Goal: Task Accomplishment & Management: Complete application form

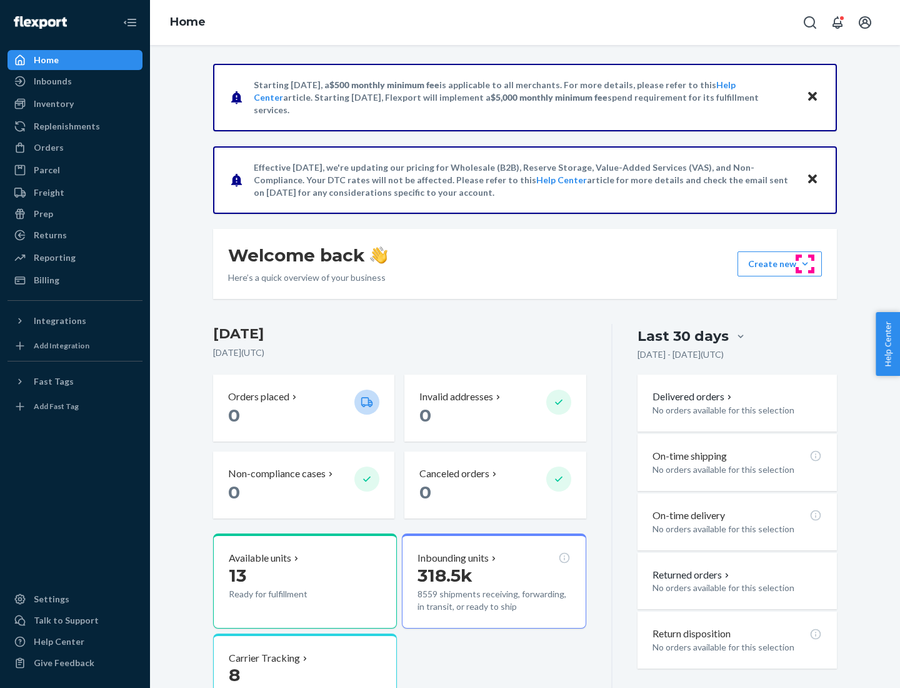
click at [805, 264] on button "Create new Create new inbound Create new order Create new product" at bounding box center [780, 263] width 84 height 25
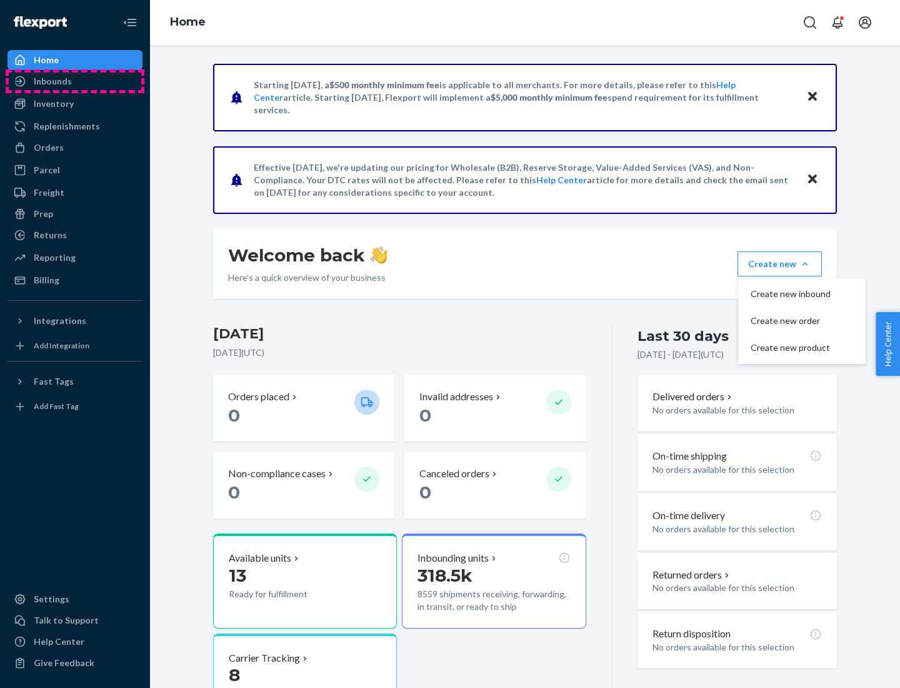
click at [75, 81] on div "Inbounds" at bounding box center [75, 82] width 133 height 18
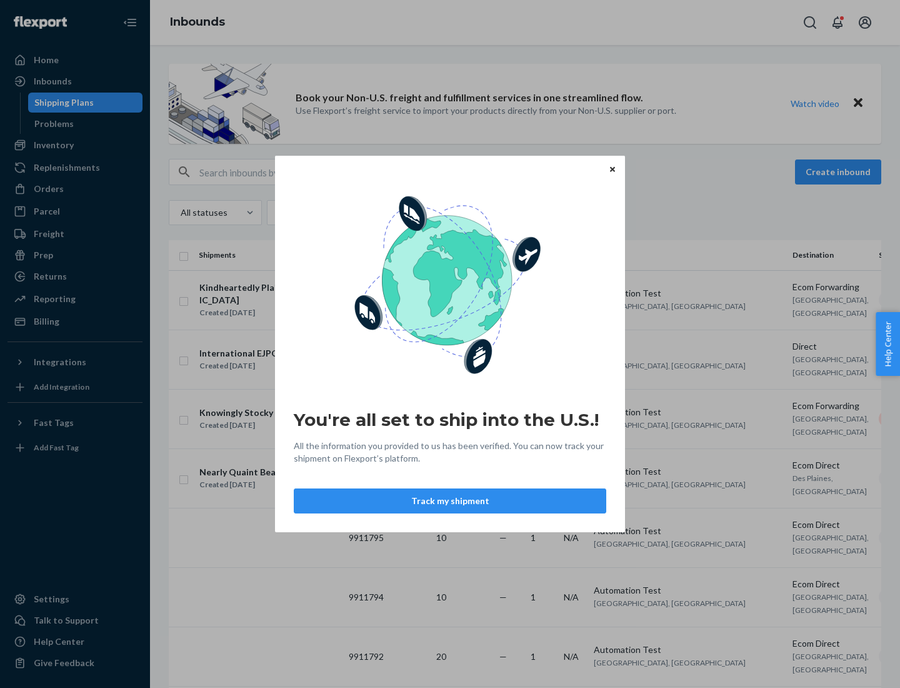
click at [450, 501] on button "Track my shipment" at bounding box center [450, 500] width 313 height 25
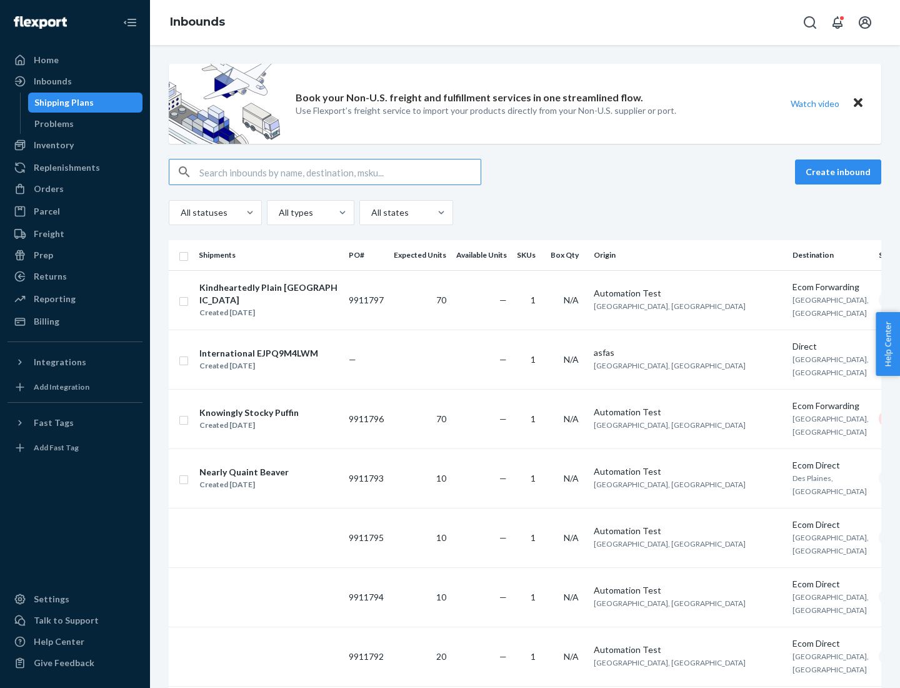
click at [840, 172] on button "Create inbound" at bounding box center [838, 171] width 86 height 25
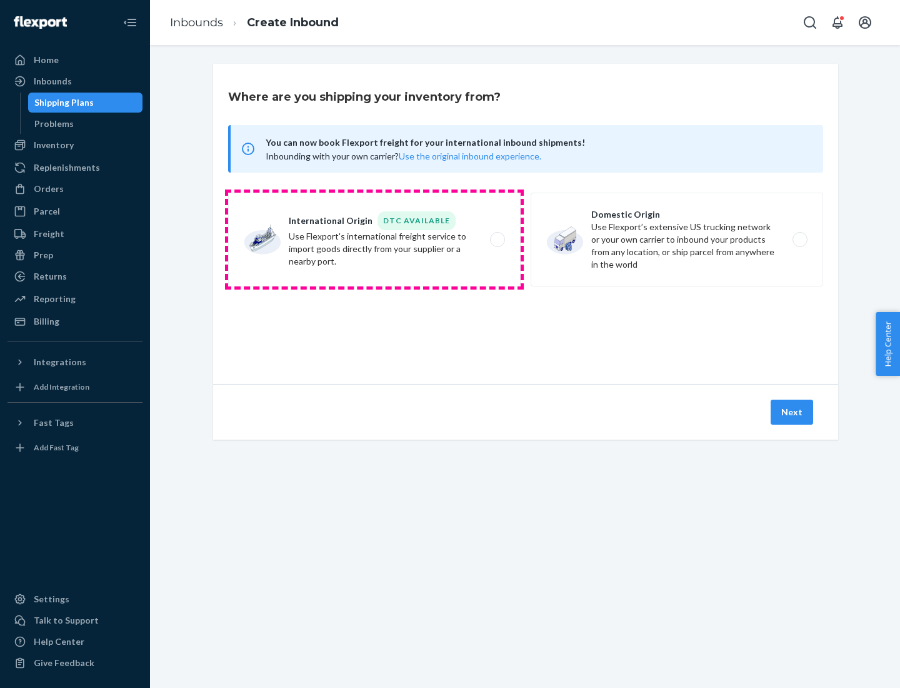
click at [374, 239] on label "International Origin DTC Available Use Flexport's international freight service…" at bounding box center [374, 240] width 293 height 94
click at [497, 239] on input "International Origin DTC Available Use Flexport's international freight service…" at bounding box center [501, 240] width 8 height 8
radio input "true"
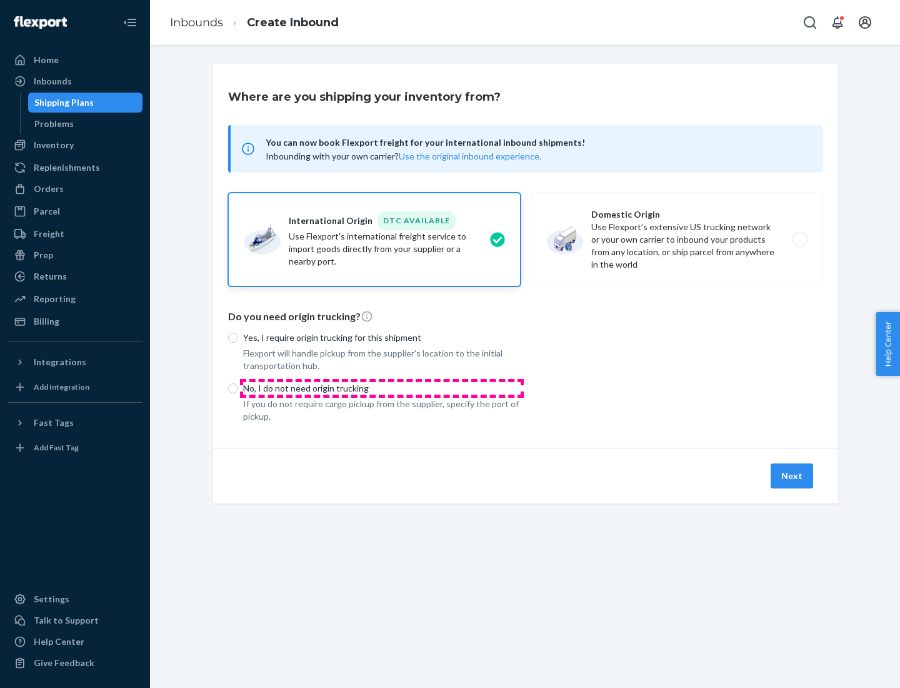
click at [382, 388] on p "No, I do not need origin trucking" at bounding box center [382, 388] width 278 height 13
click at [238, 388] on input "No, I do not need origin trucking" at bounding box center [233, 388] width 10 height 10
radio input "true"
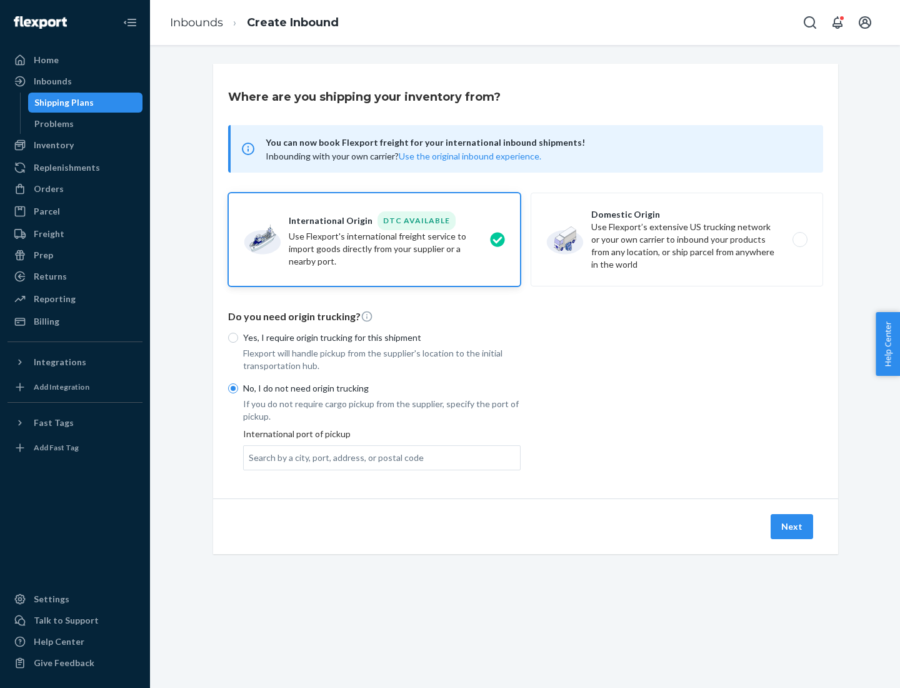
click at [333, 457] on div "Search by a city, port, address, or postal code" at bounding box center [336, 457] width 175 height 13
click at [250, 457] on input "Search by a city, port, address, or postal code" at bounding box center [249, 457] width 1 height 13
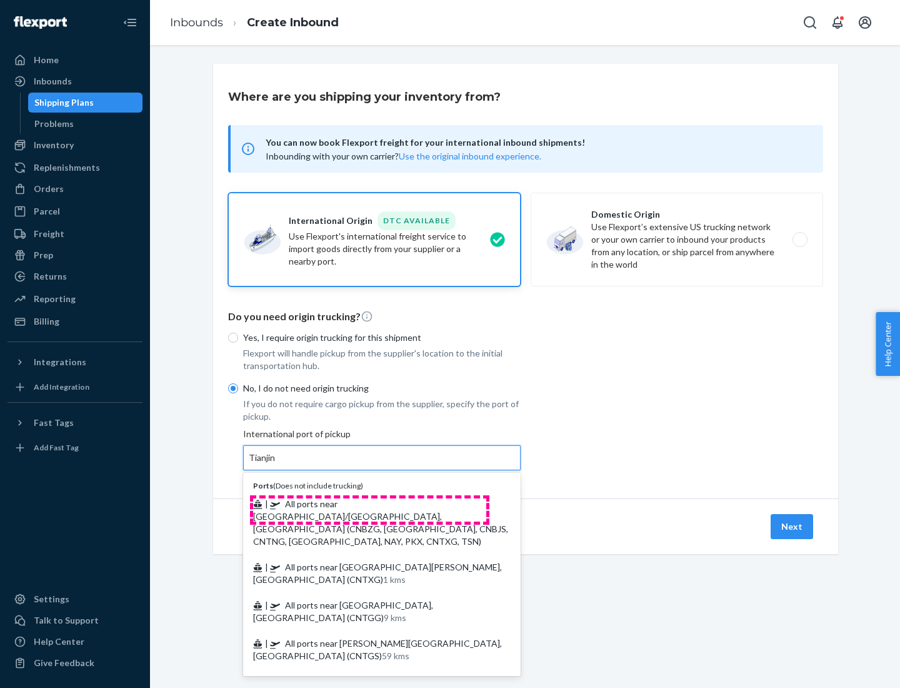
click at [369, 503] on span "| All ports near [GEOGRAPHIC_DATA]/[GEOGRAPHIC_DATA], [GEOGRAPHIC_DATA] (CNBZG,…" at bounding box center [380, 522] width 255 height 48
click at [276, 464] on input "Tianjin" at bounding box center [263, 457] width 28 height 13
type input "All ports near [GEOGRAPHIC_DATA]/[GEOGRAPHIC_DATA], [GEOGRAPHIC_DATA] (CNBZG, […"
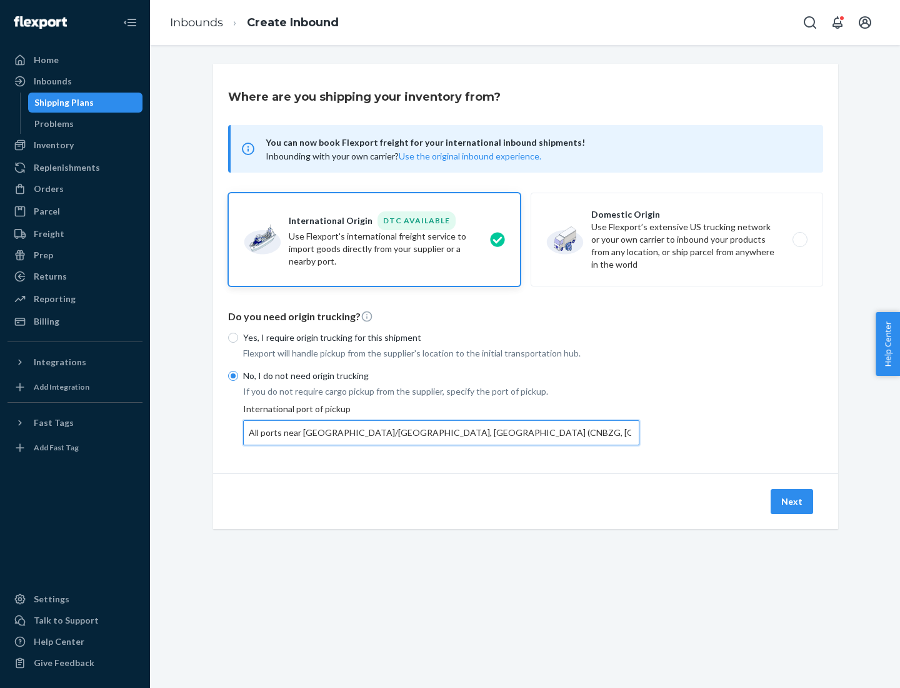
click at [793, 501] on button "Next" at bounding box center [792, 501] width 43 height 25
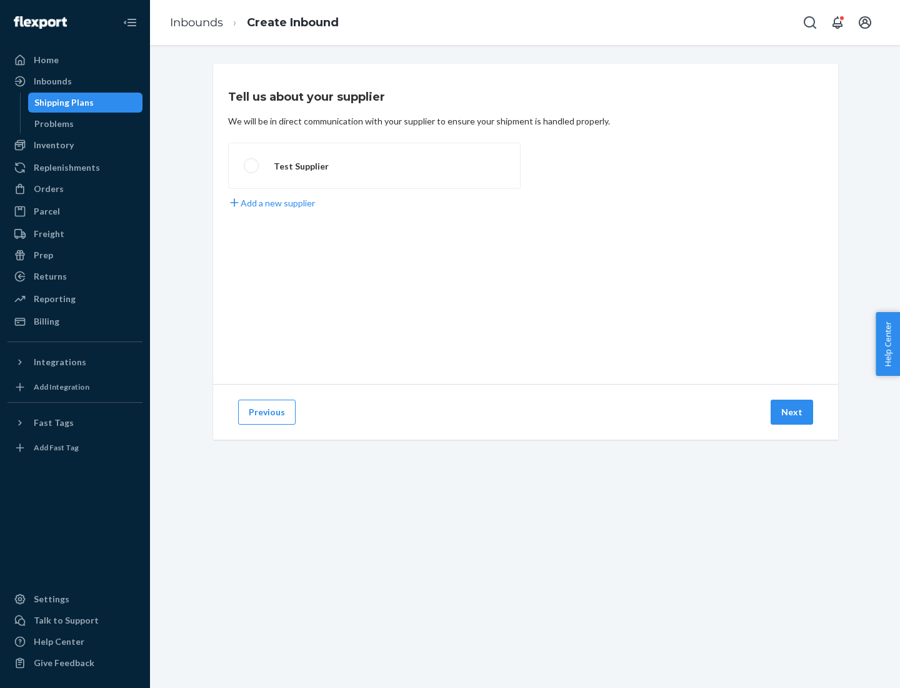
click at [374, 166] on label "Test Supplier" at bounding box center [374, 166] width 293 height 46
click at [252, 166] on input "Test Supplier" at bounding box center [248, 166] width 8 height 8
radio input "true"
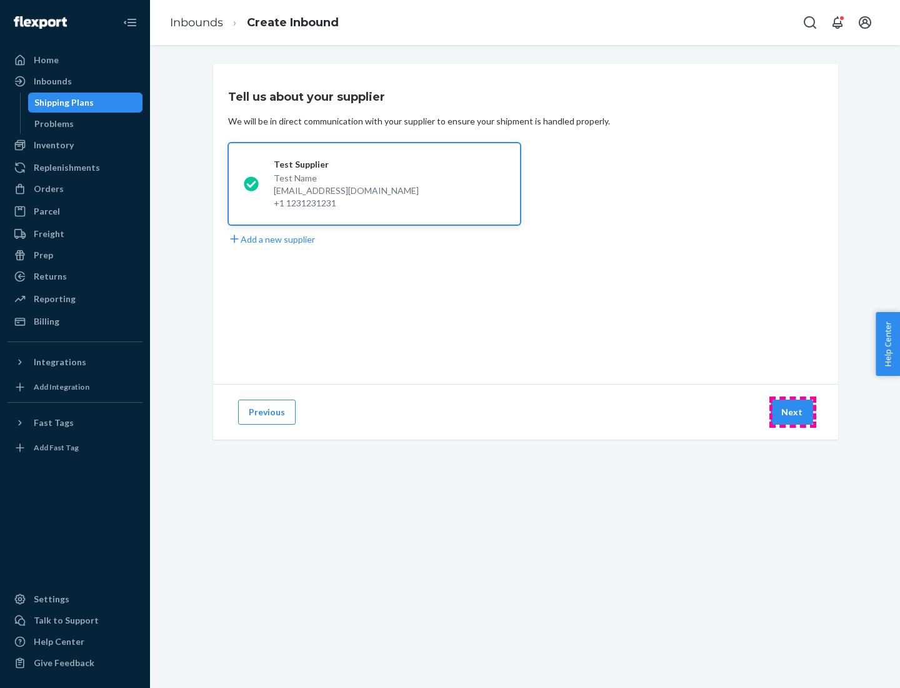
click at [793, 412] on button "Next" at bounding box center [792, 411] width 43 height 25
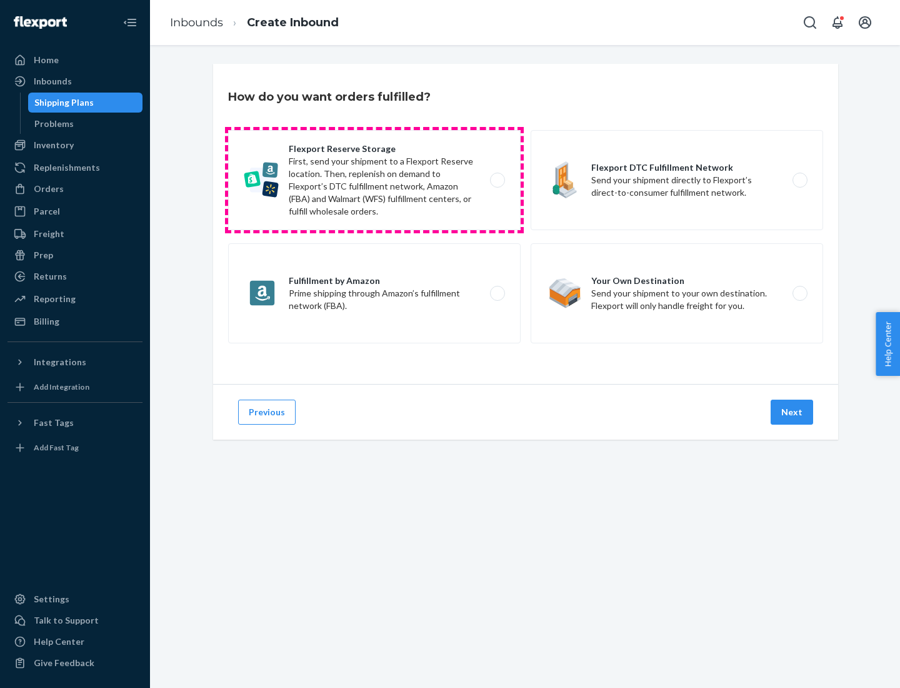
click at [374, 180] on label "Flexport Reserve Storage First, send your shipment to a Flexport Reserve locati…" at bounding box center [374, 180] width 293 height 100
click at [497, 180] on input "Flexport Reserve Storage First, send your shipment to a Flexport Reserve locati…" at bounding box center [501, 180] width 8 height 8
radio input "true"
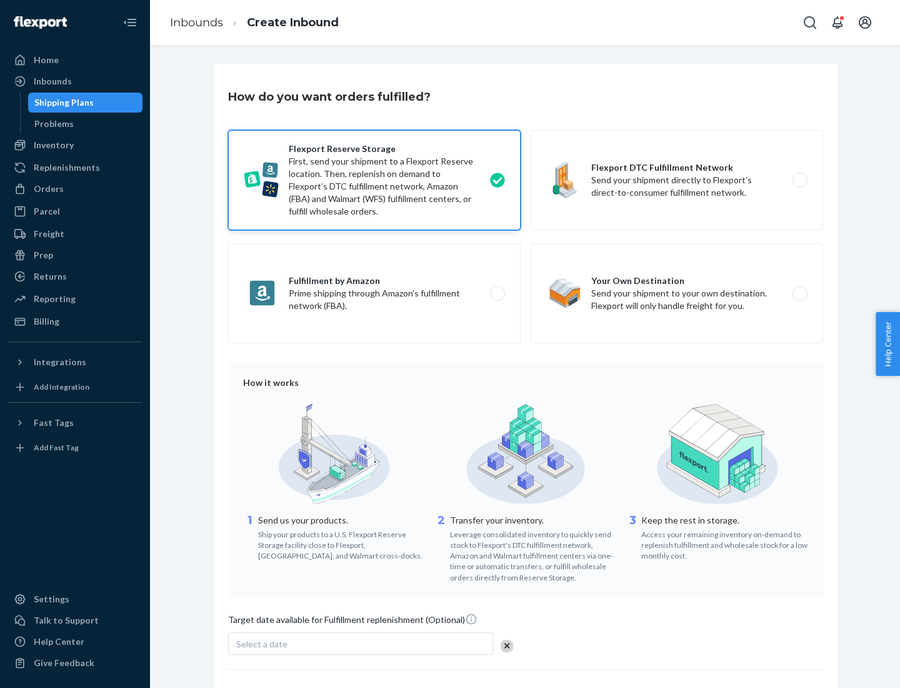
scroll to position [103, 0]
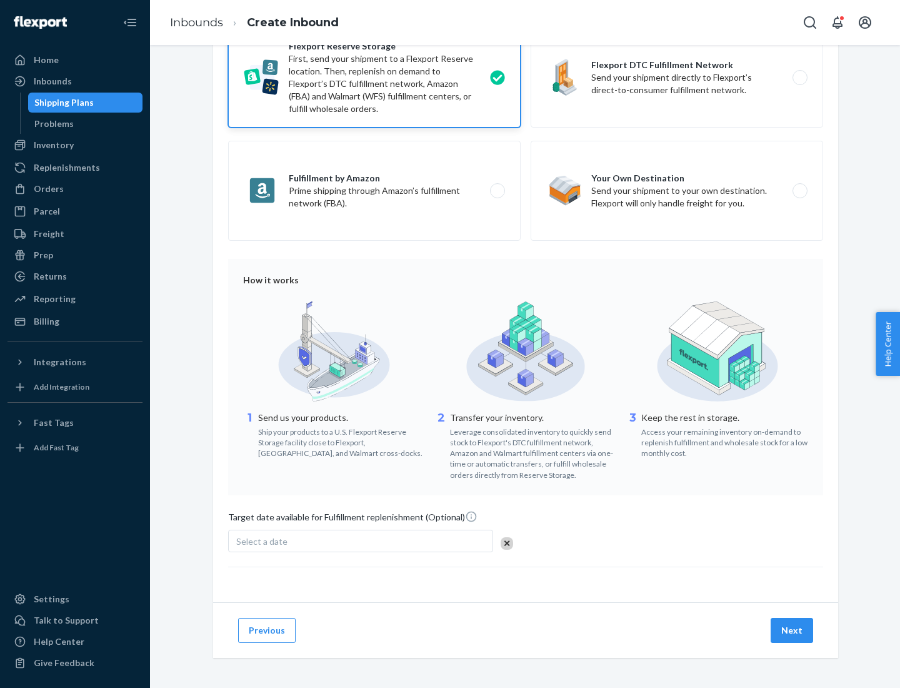
click at [793, 630] on button "Next" at bounding box center [792, 630] width 43 height 25
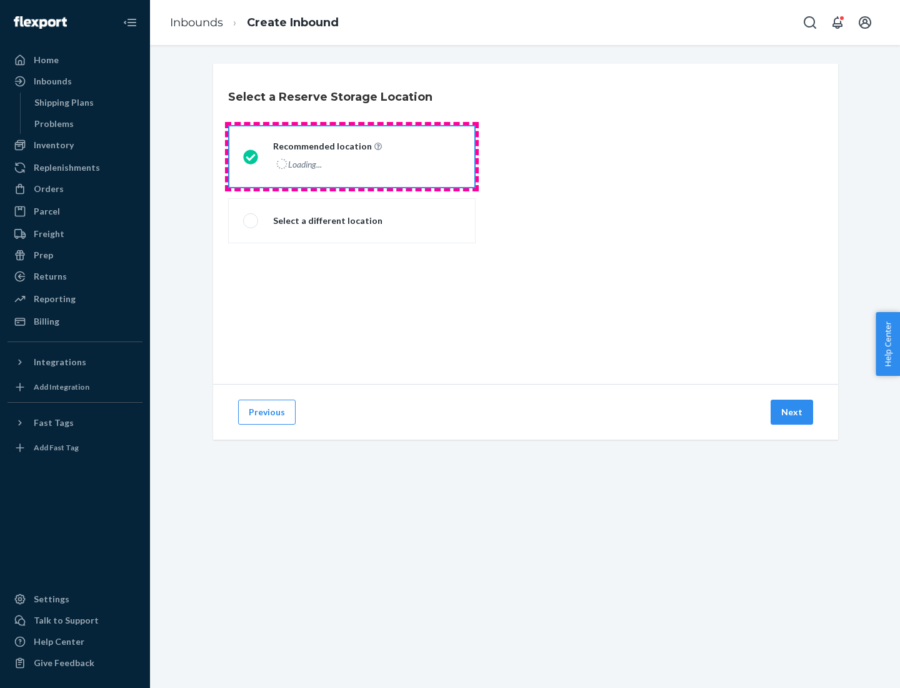
click at [352, 156] on div "Loading..." at bounding box center [326, 164] width 106 height 18
click at [251, 156] on input "Recommended location Loading..." at bounding box center [247, 157] width 8 height 8
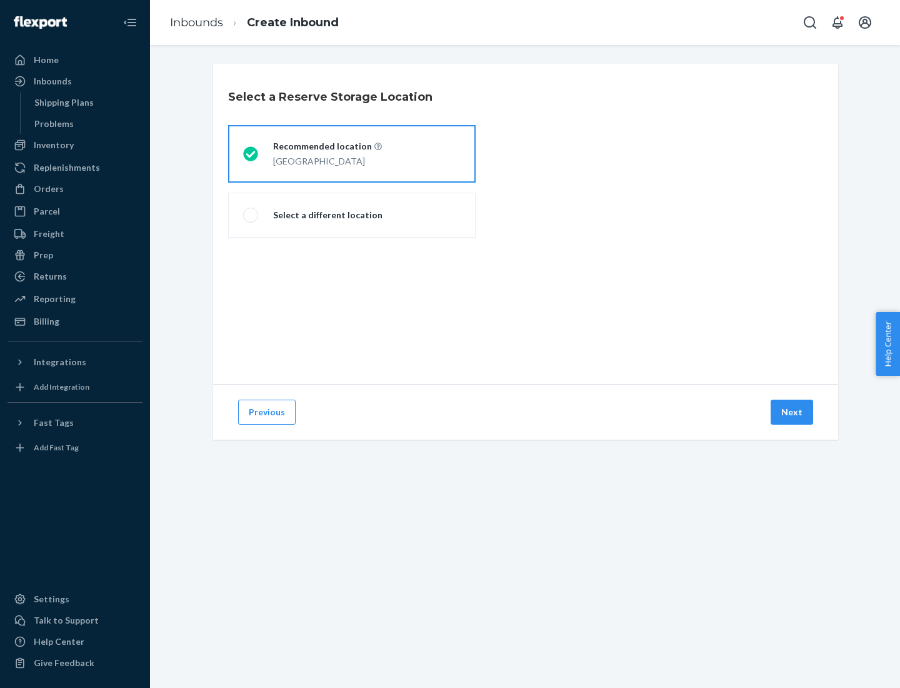
click at [793, 412] on button "Next" at bounding box center [792, 411] width 43 height 25
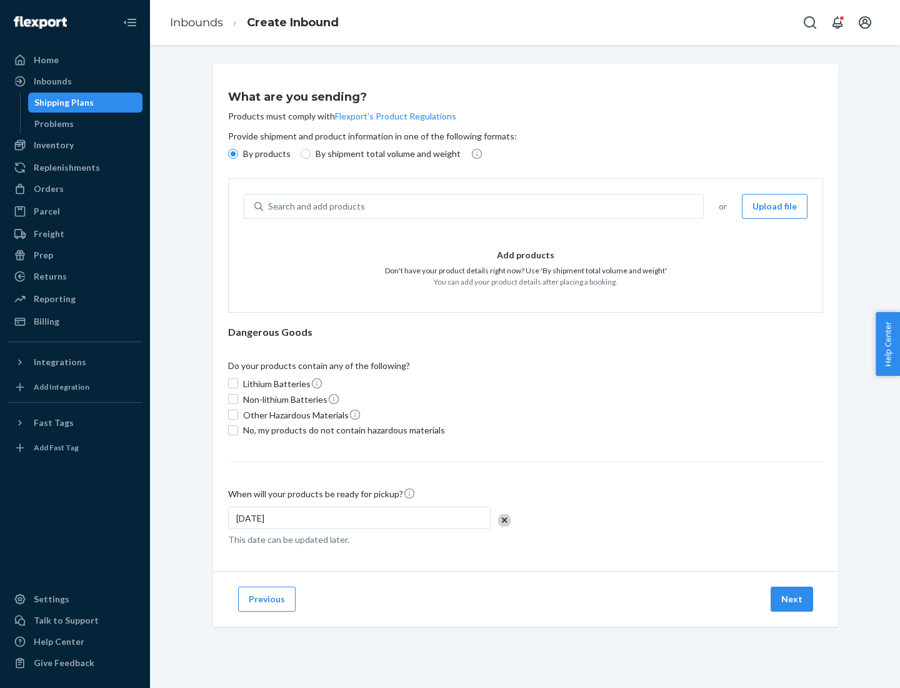
click at [484, 206] on div "Search and add products" at bounding box center [483, 206] width 440 height 23
click at [269, 206] on input "Search and add products" at bounding box center [268, 206] width 1 height 13
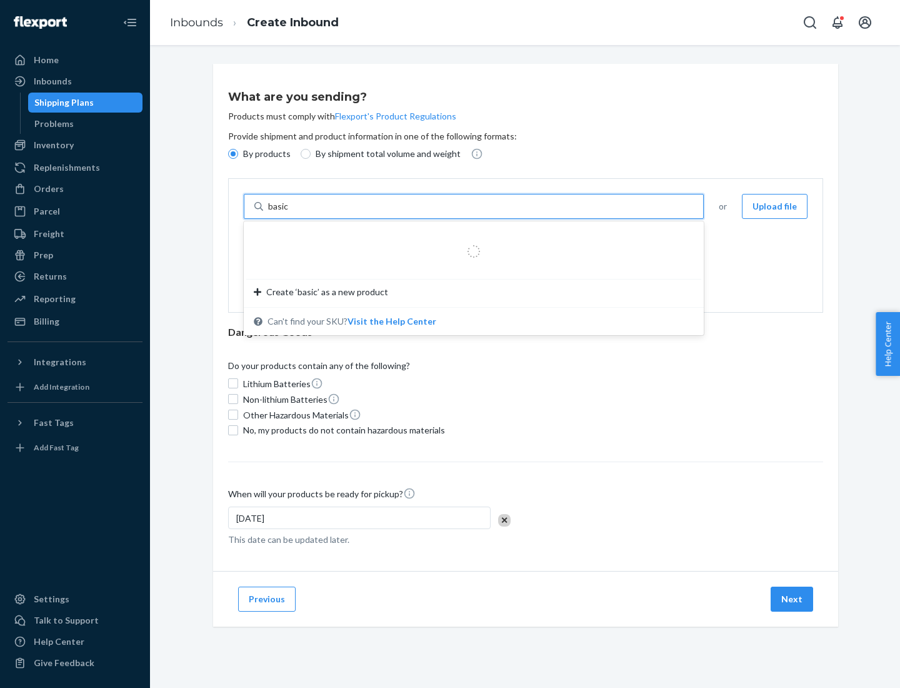
type input "basic"
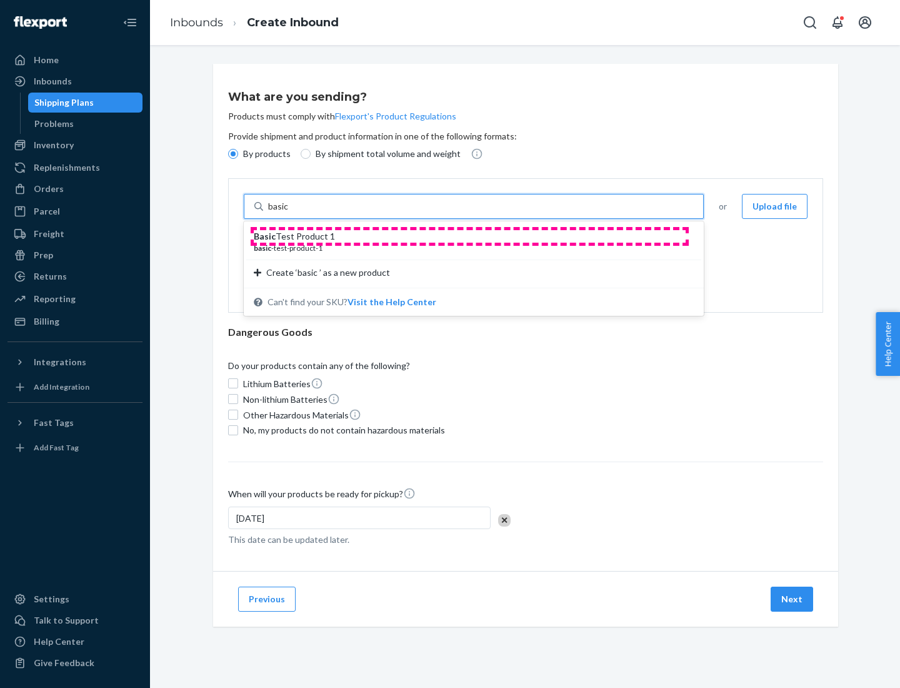
click at [470, 236] on div "Basic Test Product 1" at bounding box center [469, 236] width 430 height 13
click at [291, 213] on input "basic" at bounding box center [279, 206] width 23 height 13
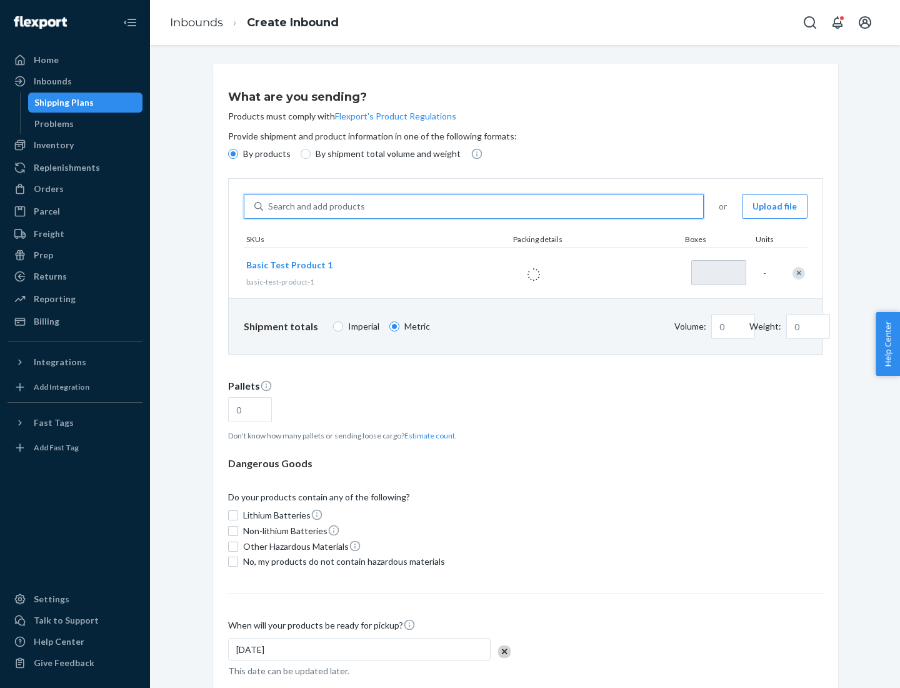
type input "1"
type input "1.09"
type input "3.27"
type input "3"
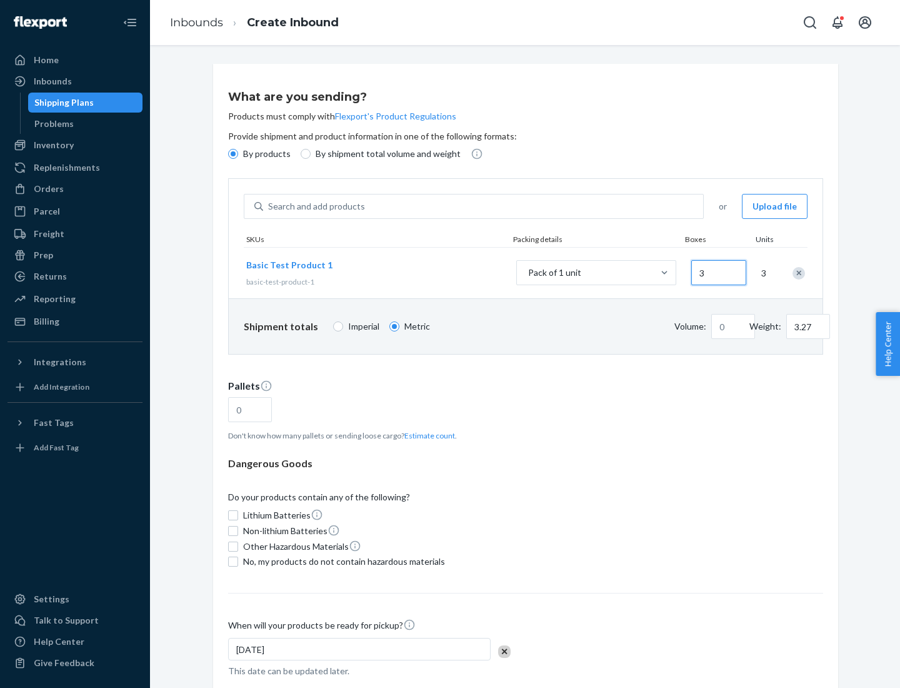
type input "0.01"
type input "32.66"
type input "300"
type input "0.07"
type input "326.59"
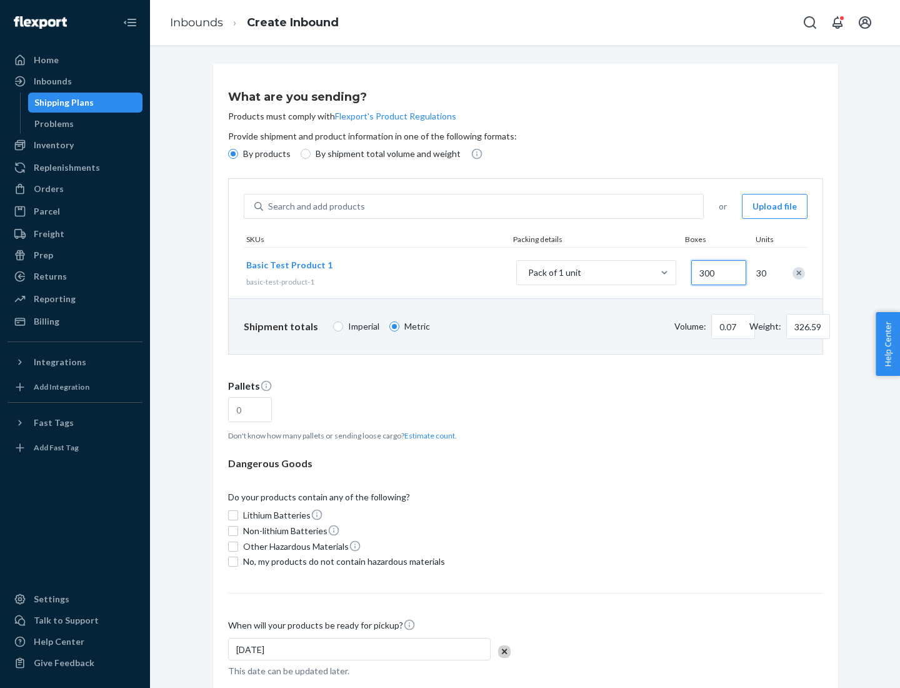
type input "3000"
type input "0.68"
type input "3265.86"
type input "1.09"
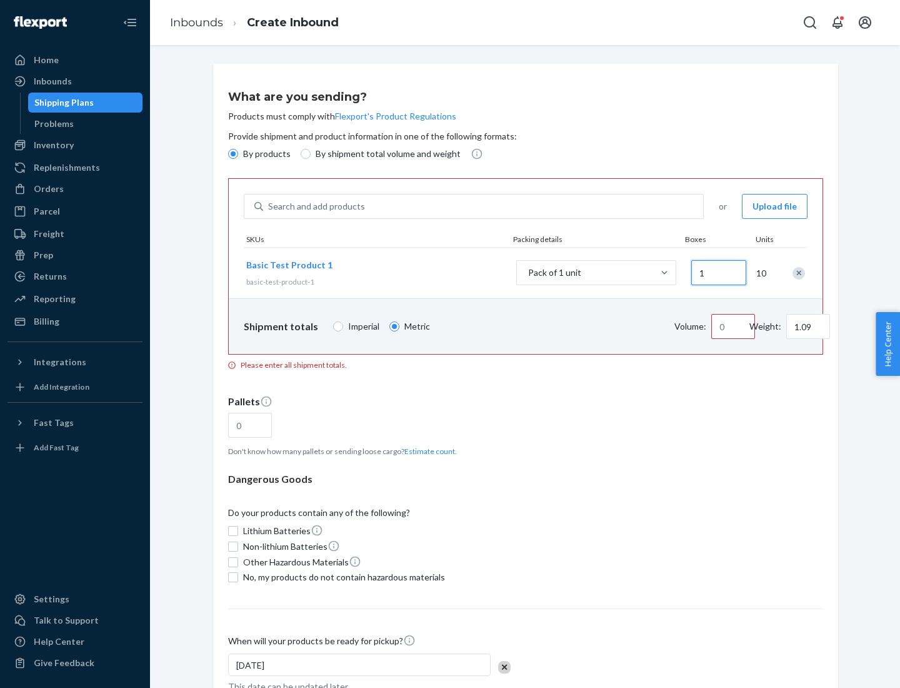
type input "10"
type input "10.89"
type input "100"
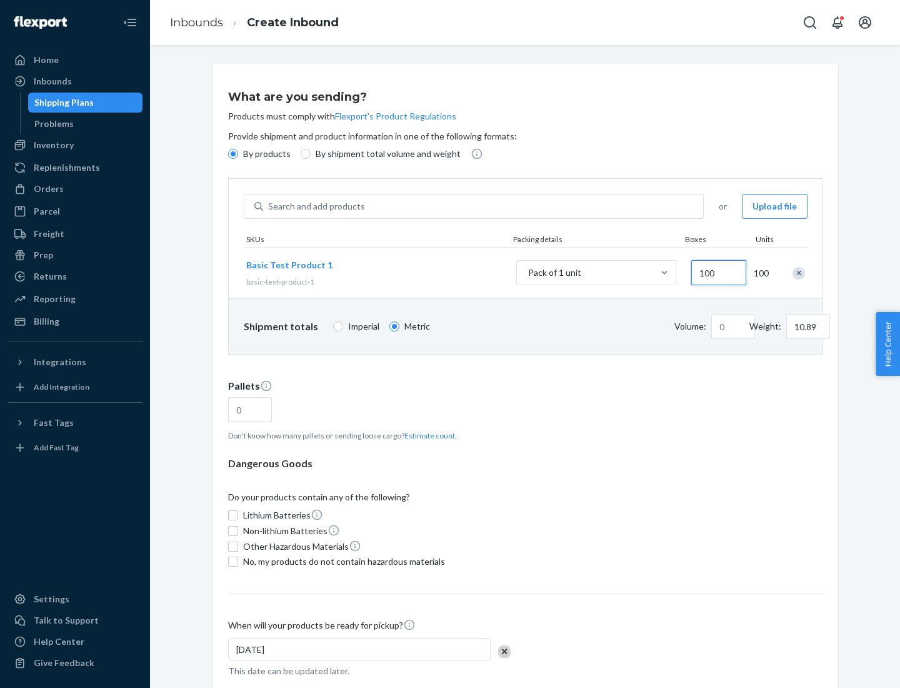
type input "0.02"
type input "108.86"
type input "1000"
type input "0.23"
type input "1088.62"
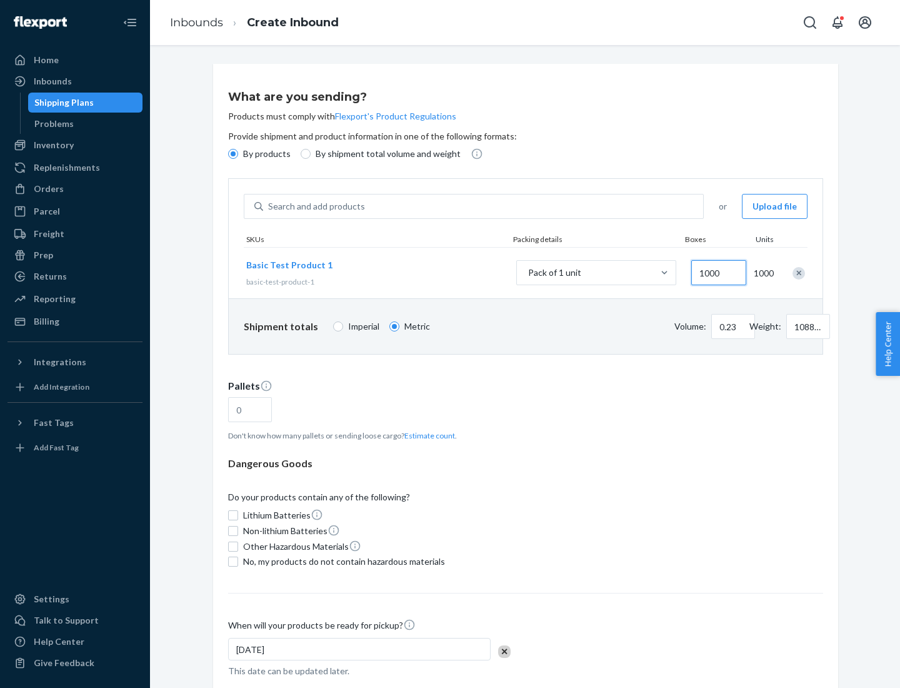
scroll to position [43, 0]
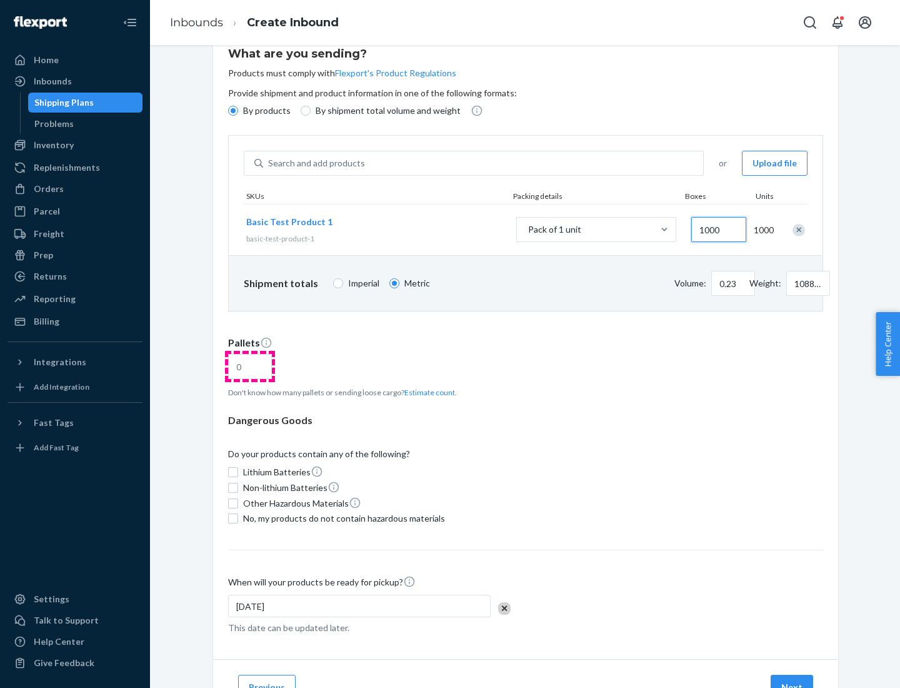
type input "1000"
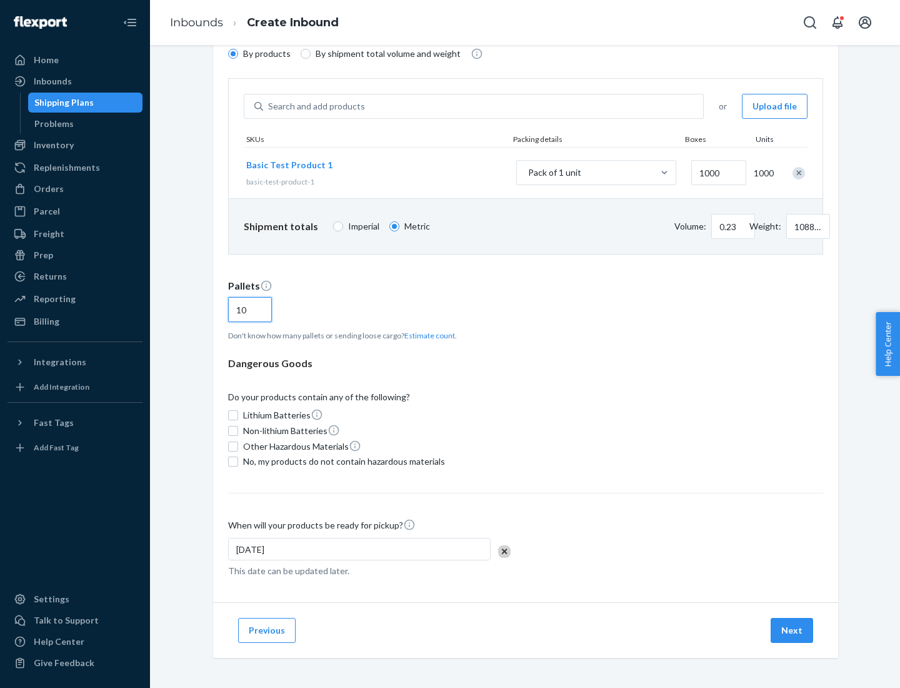
type input "10"
click at [342, 461] on span "No, my products do not contain hazardous materials" at bounding box center [344, 461] width 202 height 13
click at [238, 461] on input "No, my products do not contain hazardous materials" at bounding box center [233, 461] width 10 height 10
checkbox input "true"
click at [793, 630] on button "Next" at bounding box center [792, 630] width 43 height 25
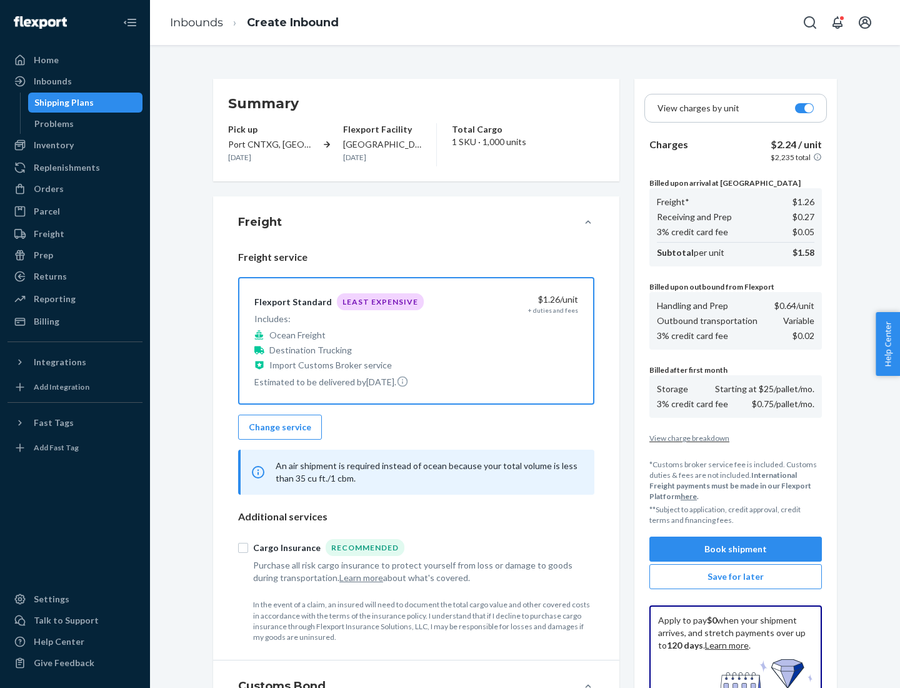
scroll to position [183, 0]
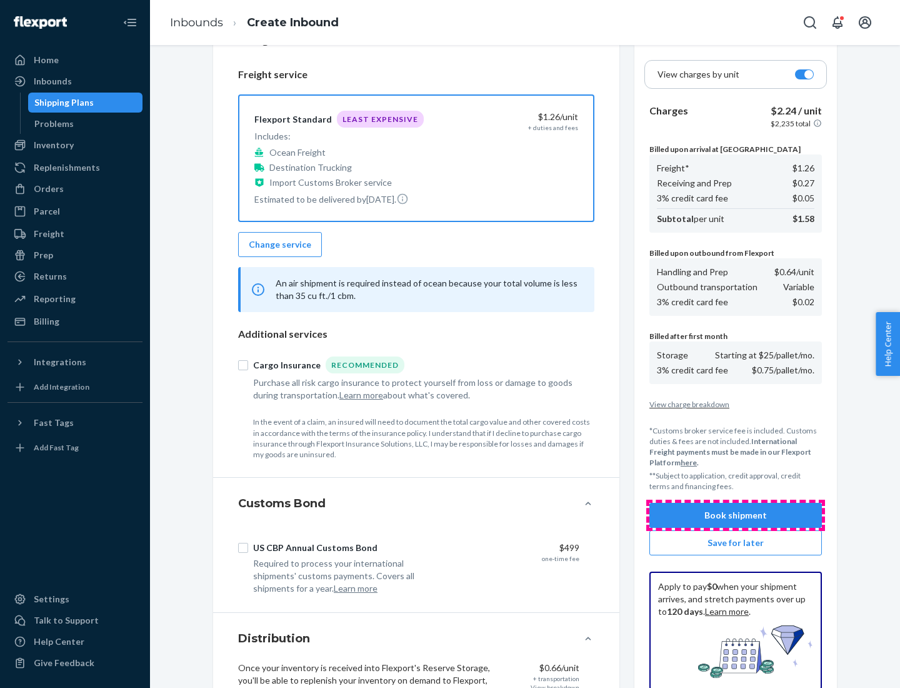
click at [736, 515] on button "Book shipment" at bounding box center [736, 515] width 173 height 25
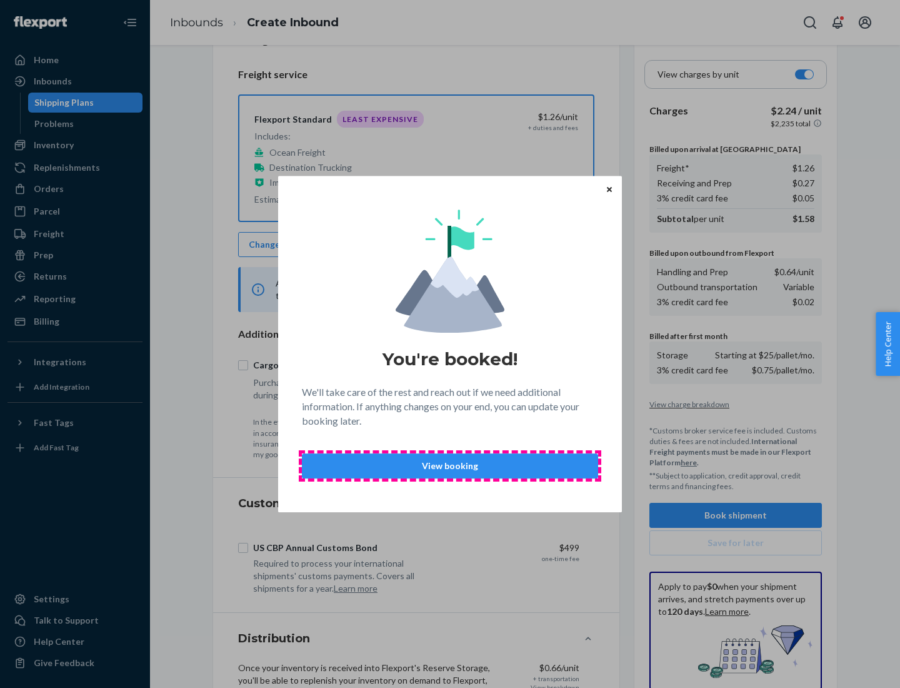
click at [450, 465] on p "View booking" at bounding box center [450, 466] width 275 height 13
